Goal: Find specific page/section: Find specific page/section

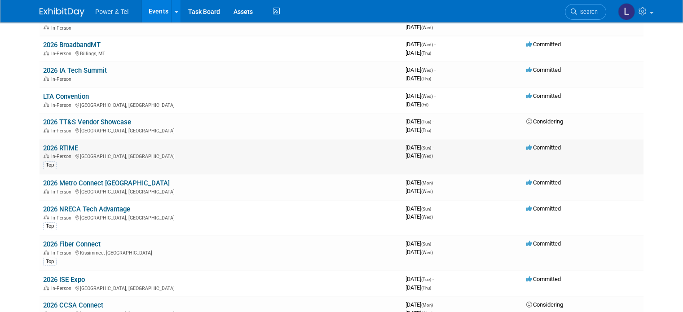
scroll to position [584, 0]
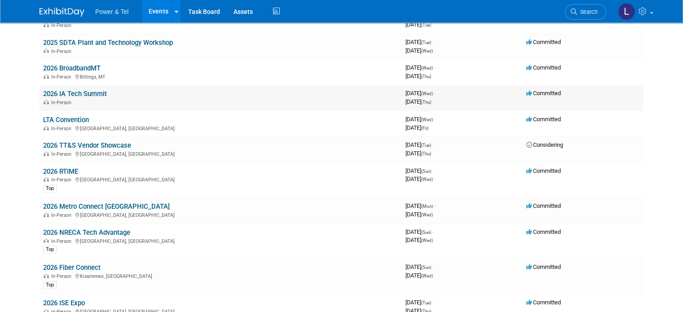
click at [67, 90] on link "2026 IA Tech Summit" at bounding box center [75, 94] width 64 height 8
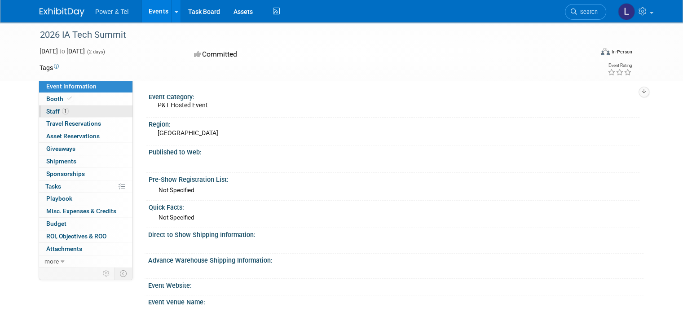
click at [43, 107] on link "1 Staff 1" at bounding box center [85, 112] width 93 height 12
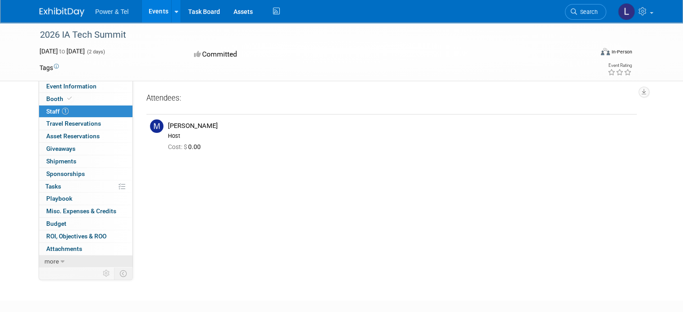
click at [49, 258] on span "more" at bounding box center [51, 261] width 14 height 7
